Goal: Find specific page/section: Find specific page/section

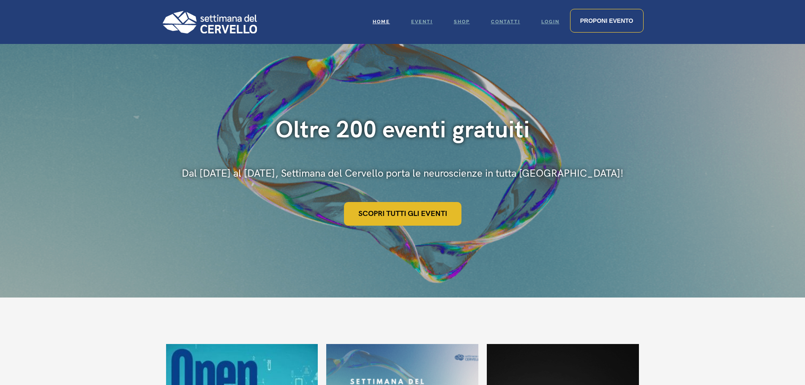
click at [435, 216] on link "Scopri tutti gli eventi" at bounding box center [403, 214] width 118 height 24
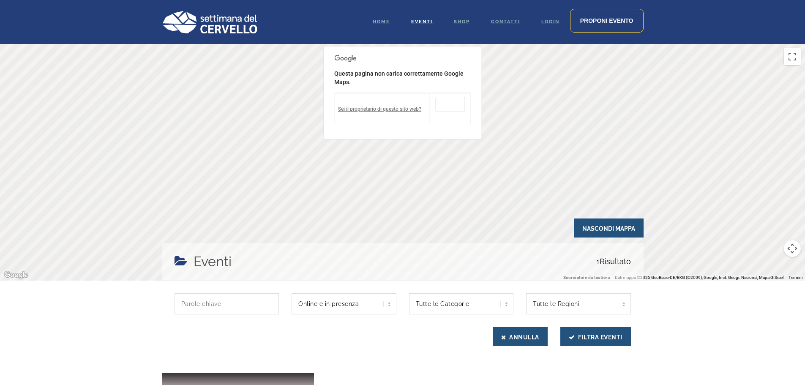
click at [439, 99] on button "OK" at bounding box center [450, 104] width 30 height 15
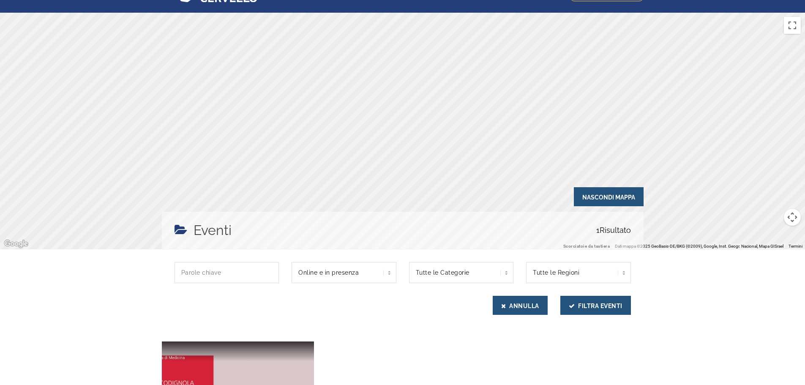
scroll to position [42, 0]
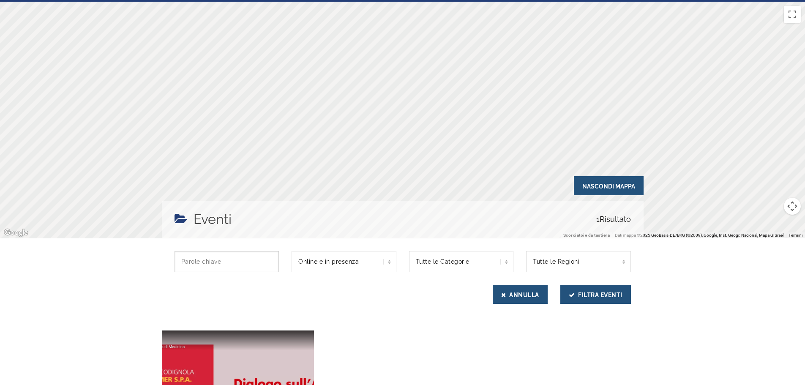
click at [199, 265] on input "text" at bounding box center [227, 261] width 105 height 21
click at [391, 261] on select "Online e in presenza Online In presenza" at bounding box center [344, 261] width 105 height 21
click at [390, 261] on select "Online e in presenza Online In presenza" at bounding box center [344, 261] width 105 height 21
click at [292, 251] on select "Online e in presenza Online In presenza" at bounding box center [344, 261] width 105 height 21
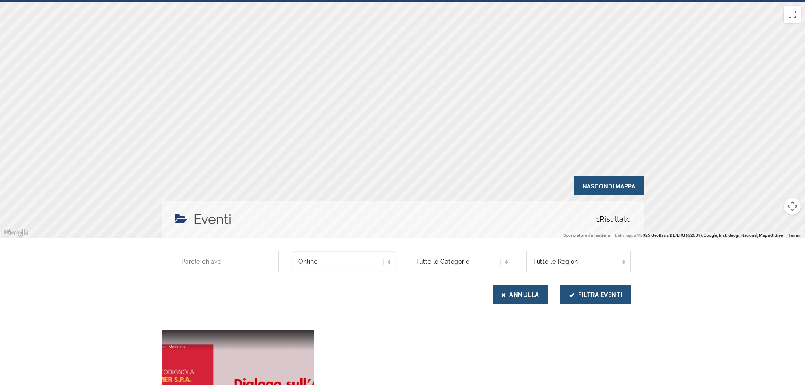
click at [386, 260] on select "Online e in presenza Online In presenza" at bounding box center [344, 261] width 105 height 21
select select "evento-in-presenza"
click at [292, 251] on select "Online e in presenza Online In presenza" at bounding box center [344, 261] width 105 height 21
click at [586, 297] on button "Filtra Eventi" at bounding box center [596, 294] width 71 height 19
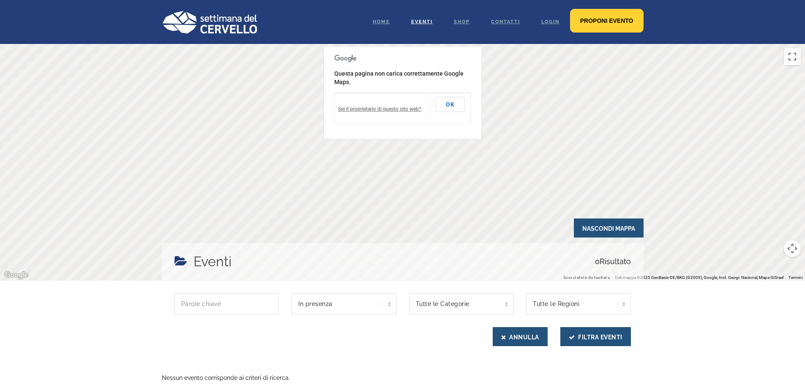
click at [622, 24] on span "Proponi evento" at bounding box center [606, 20] width 53 height 7
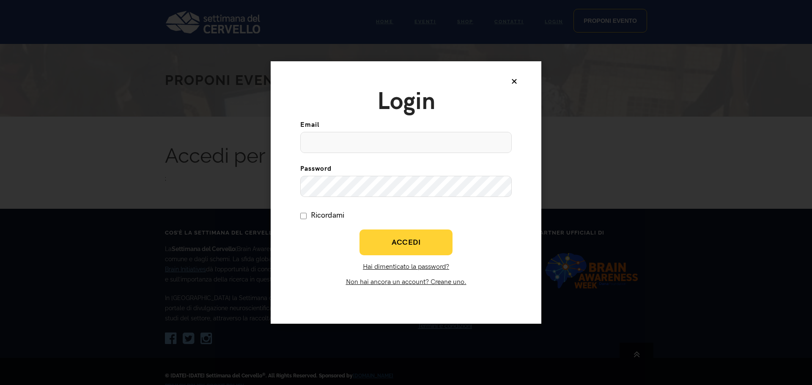
click at [514, 81] on icon at bounding box center [514, 81] width 7 height 7
